Goal: Task Accomplishment & Management: Manage account settings

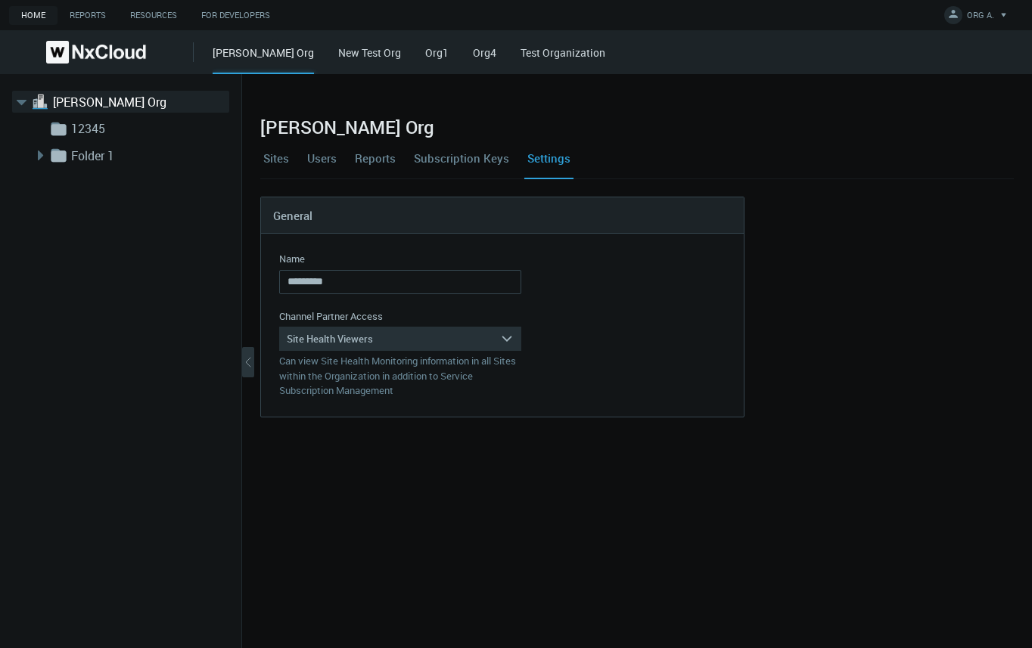
click at [319, 155] on link "Users" at bounding box center [322, 158] width 36 height 41
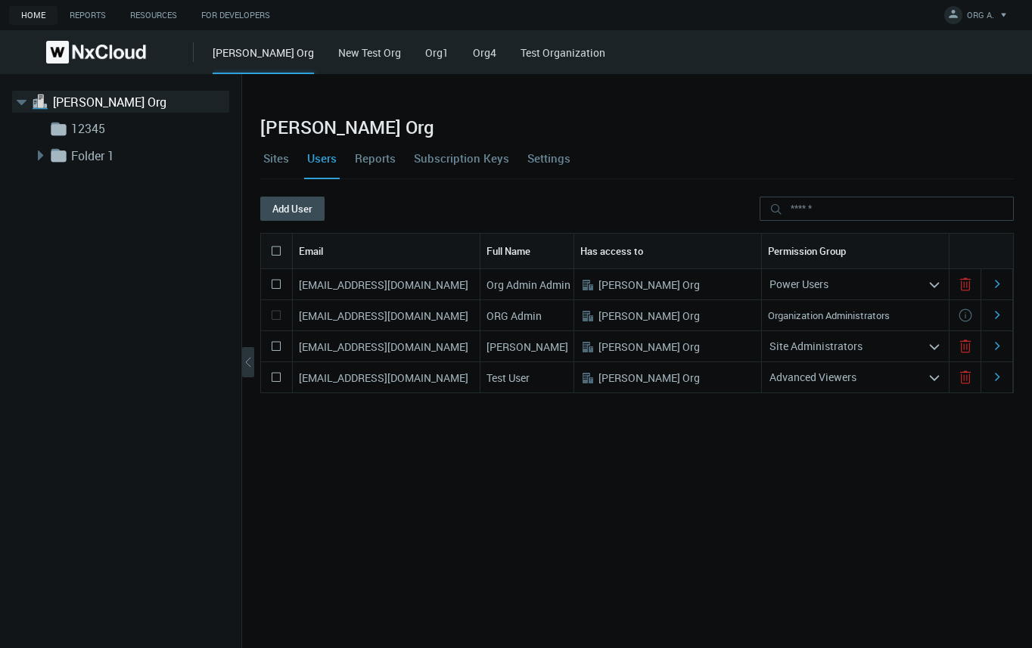
click at [542, 157] on link "Settings" at bounding box center [548, 158] width 49 height 41
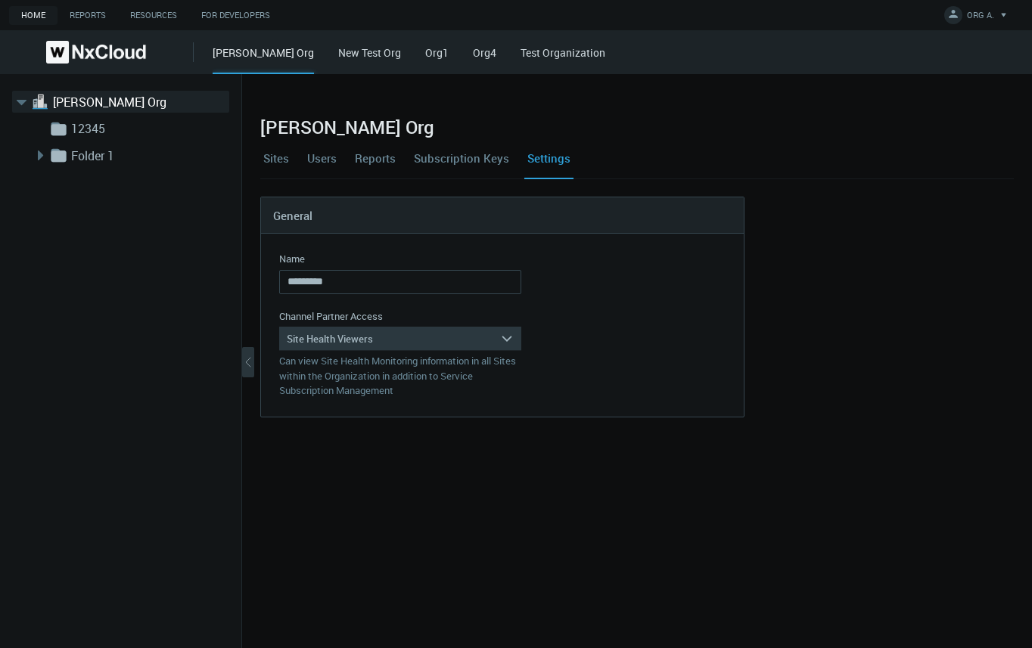
click at [447, 331] on div "Site Health Viewers" at bounding box center [389, 339] width 221 height 24
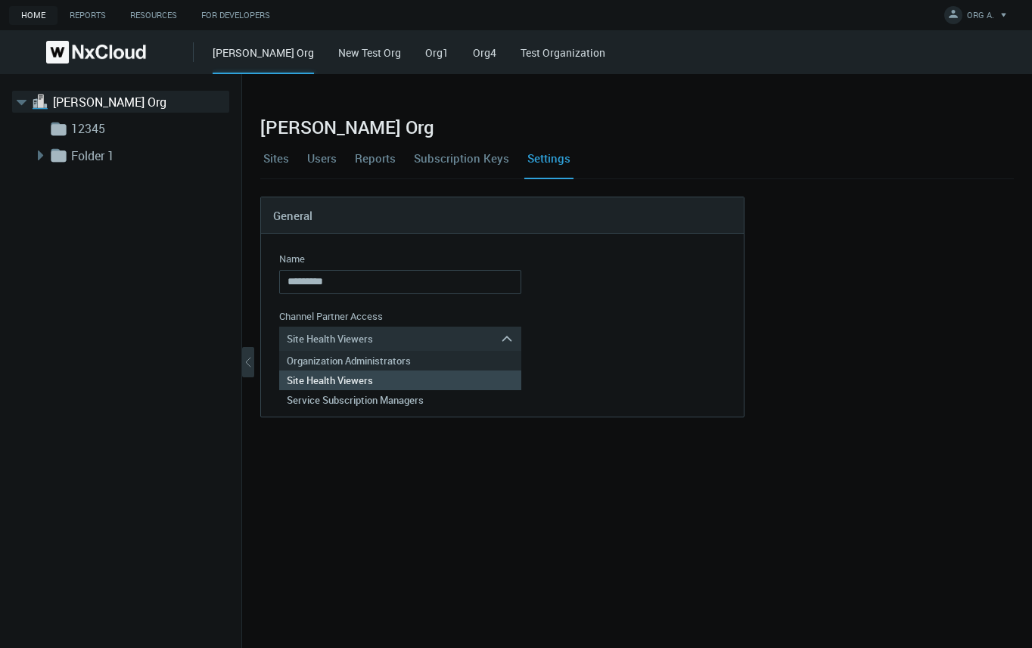
click at [409, 359] on div "Organization Administrators" at bounding box center [400, 361] width 227 height 20
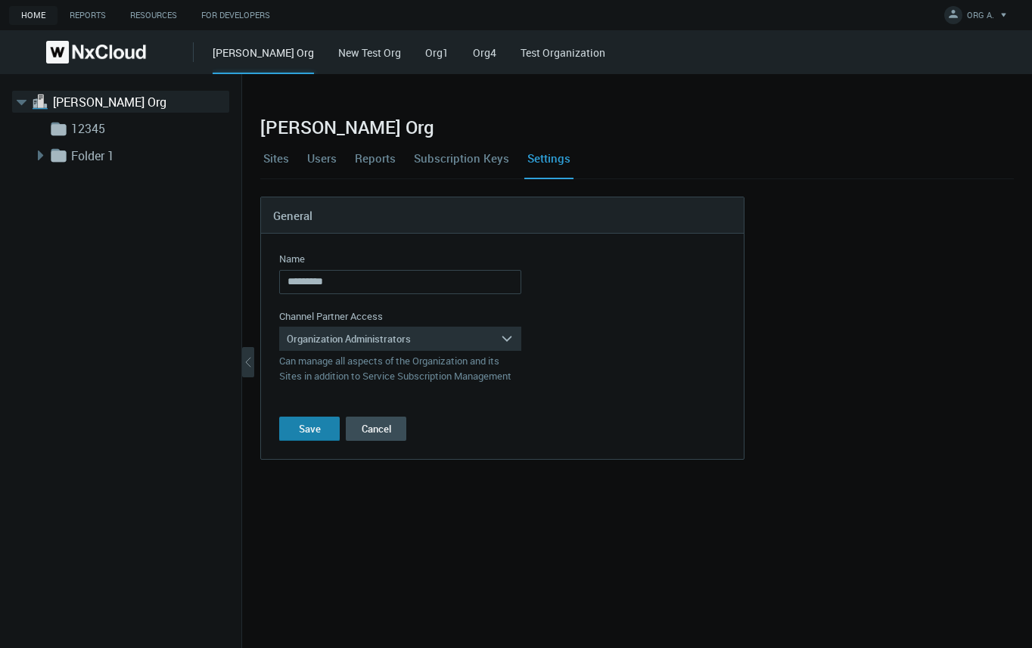
click at [309, 428] on div "Save" at bounding box center [310, 429] width 22 height 12
